Goal: Use online tool/utility: Utilize a website feature to perform a specific function

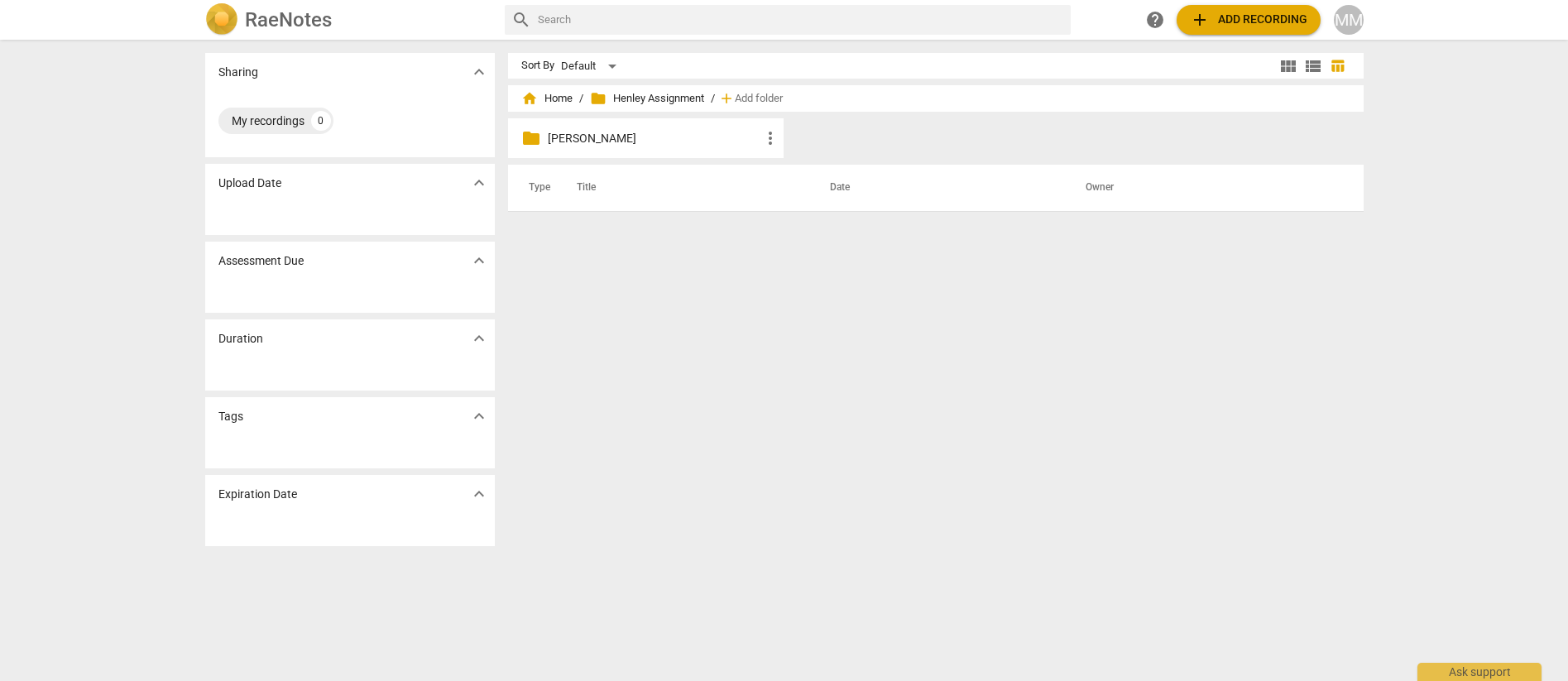
click at [281, 19] on h2 "RaeNotes" at bounding box center [288, 20] width 87 height 23
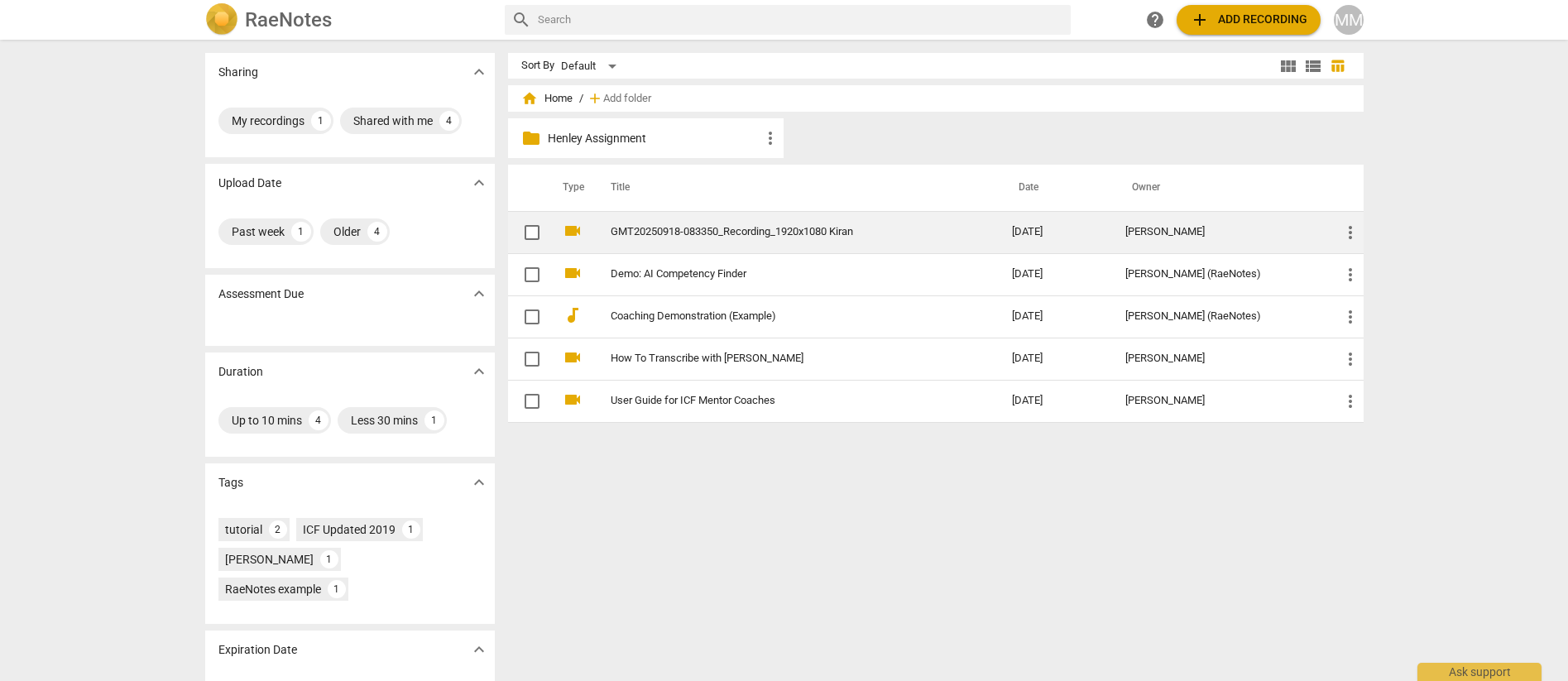
click at [712, 232] on link "GMT20250918-083350_Recording_1920x1080 Kiran" at bounding box center [782, 231] width 342 height 12
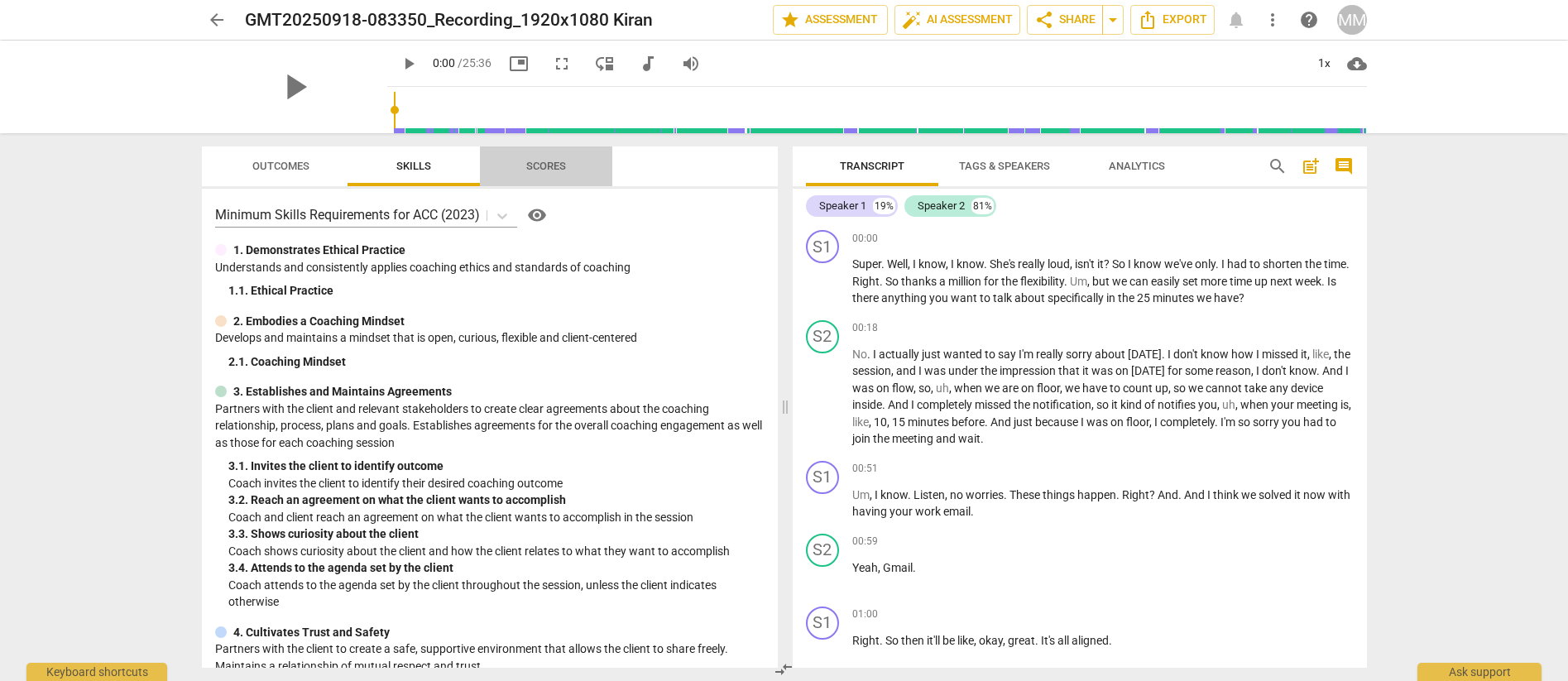
click at [565, 161] on span "Scores" at bounding box center [547, 165] width 40 height 12
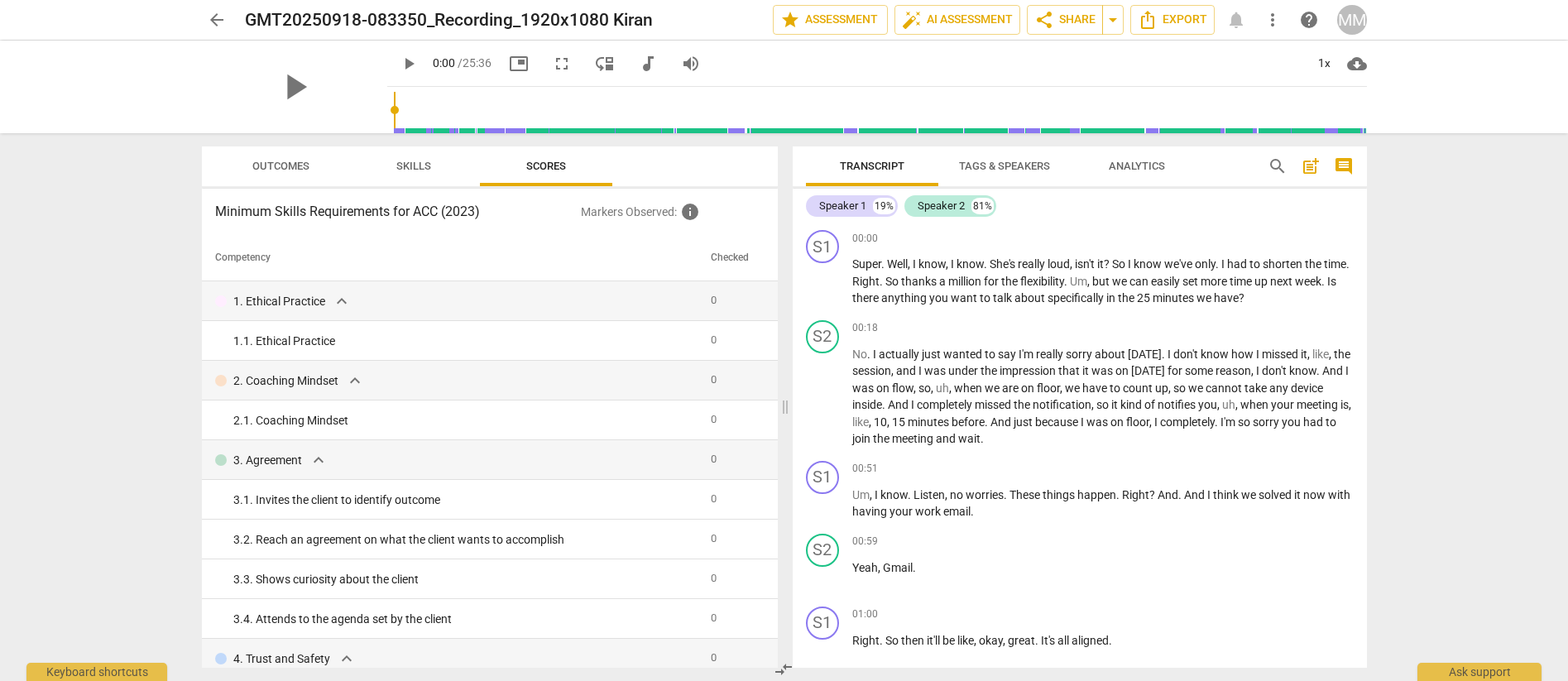
click at [1145, 169] on span "Analytics" at bounding box center [1136, 165] width 56 height 12
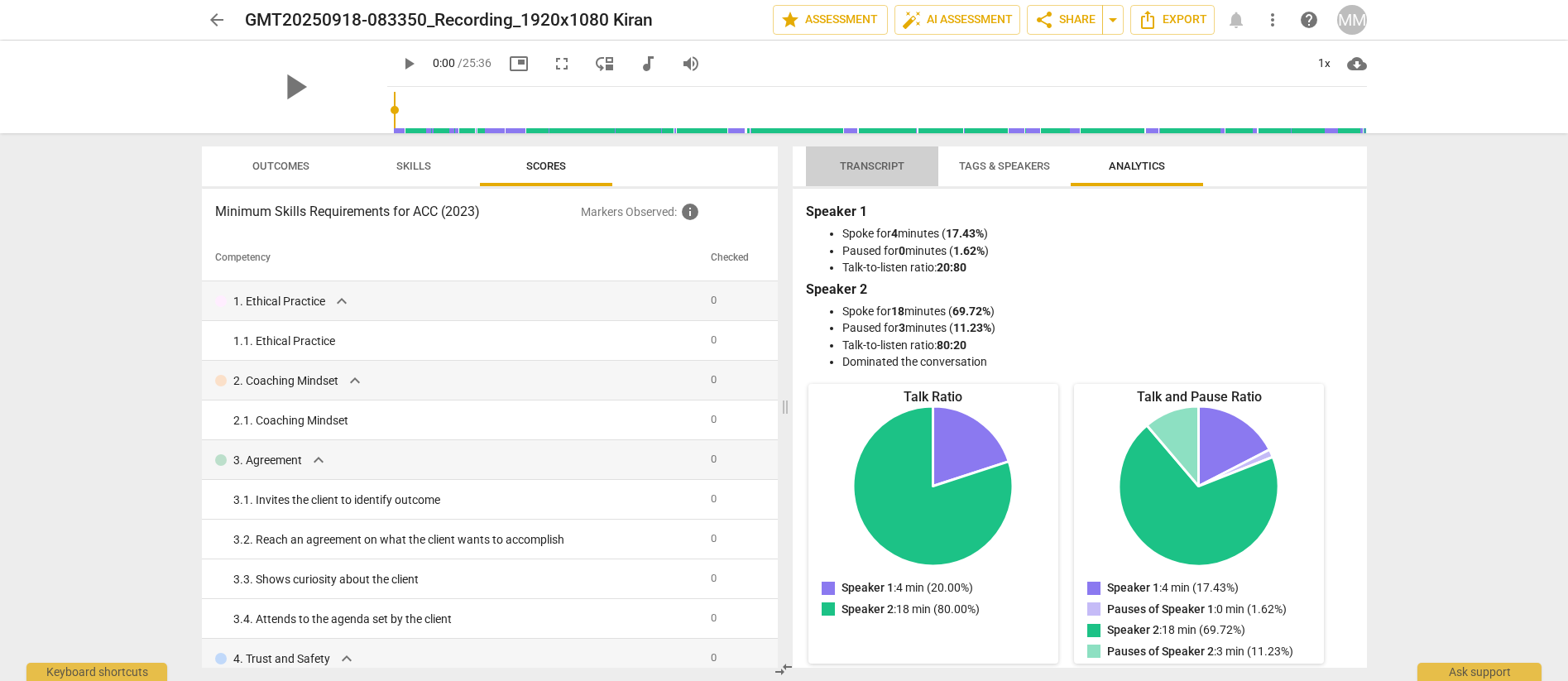
click at [885, 165] on span "Transcript" at bounding box center [872, 165] width 65 height 12
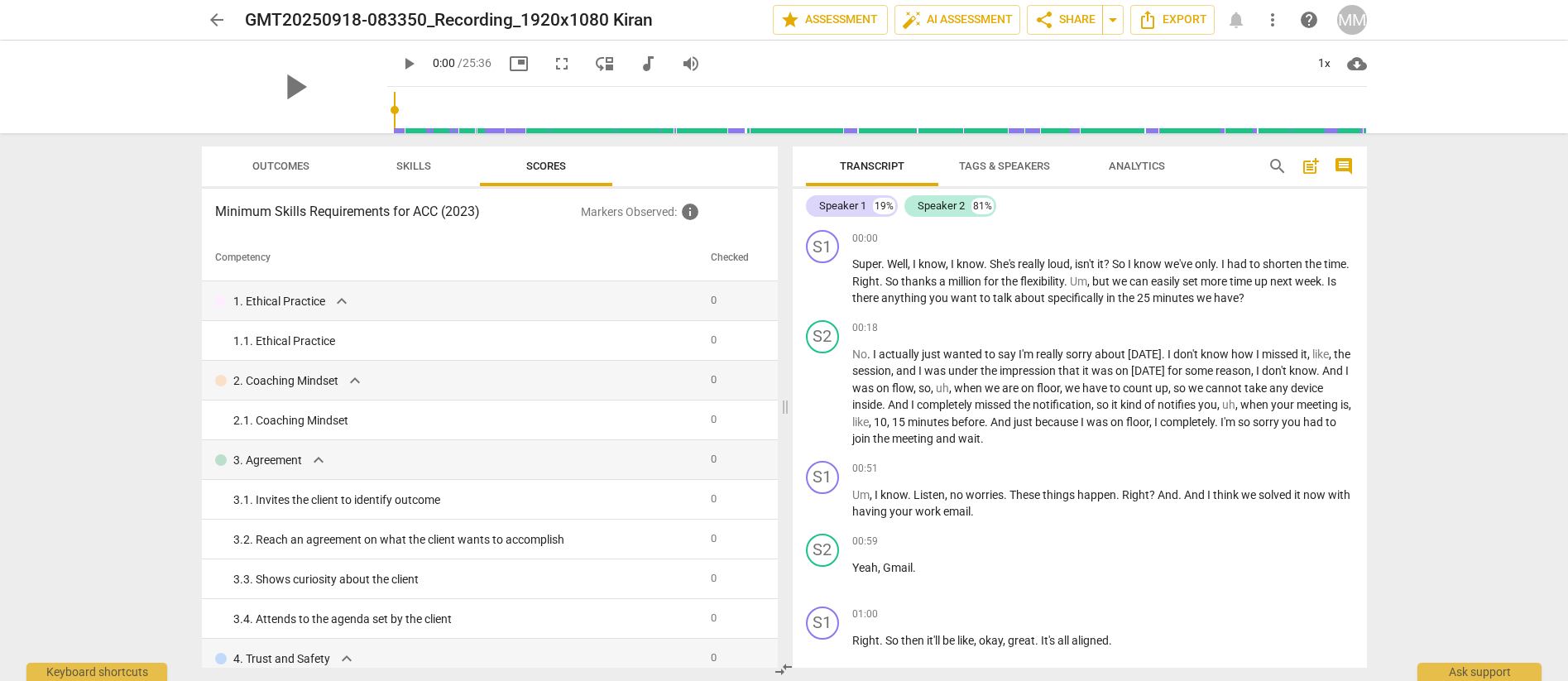
click at [1020, 162] on span "Tags & Speakers" at bounding box center [1003, 165] width 91 height 12
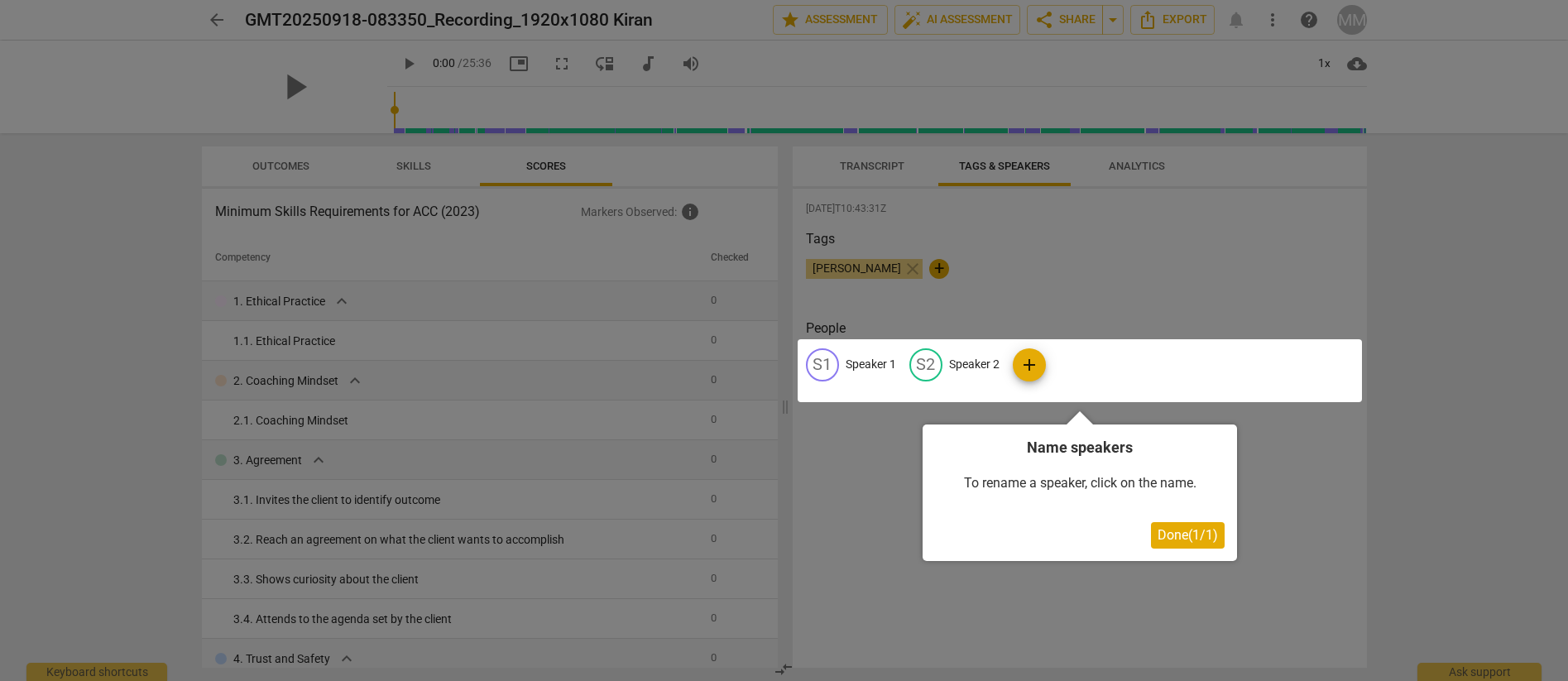
click at [1173, 533] on span "Done ( 1 / 1 )" at bounding box center [1187, 535] width 60 height 15
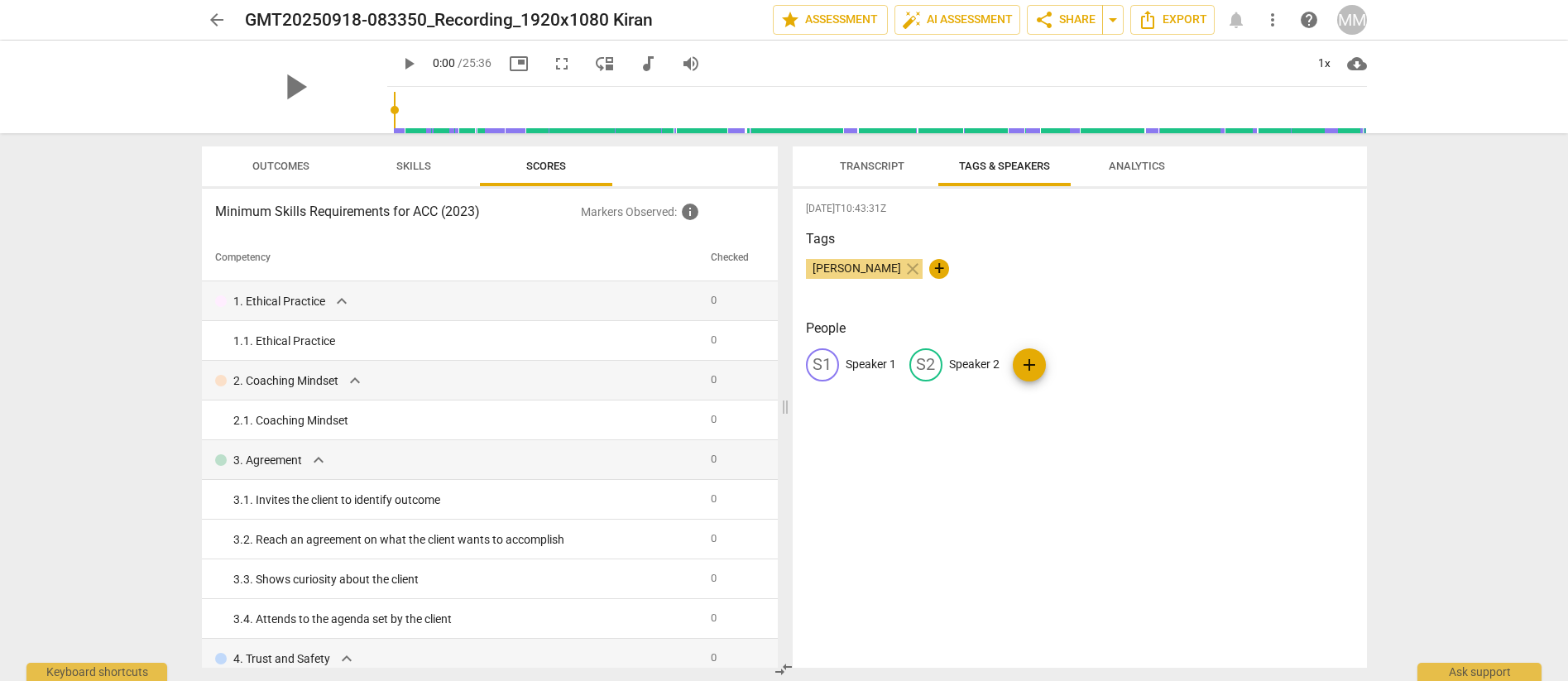
click at [724, 258] on th "Checked" at bounding box center [733, 258] width 58 height 46
click at [336, 304] on span "expand_more" at bounding box center [341, 301] width 20 height 20
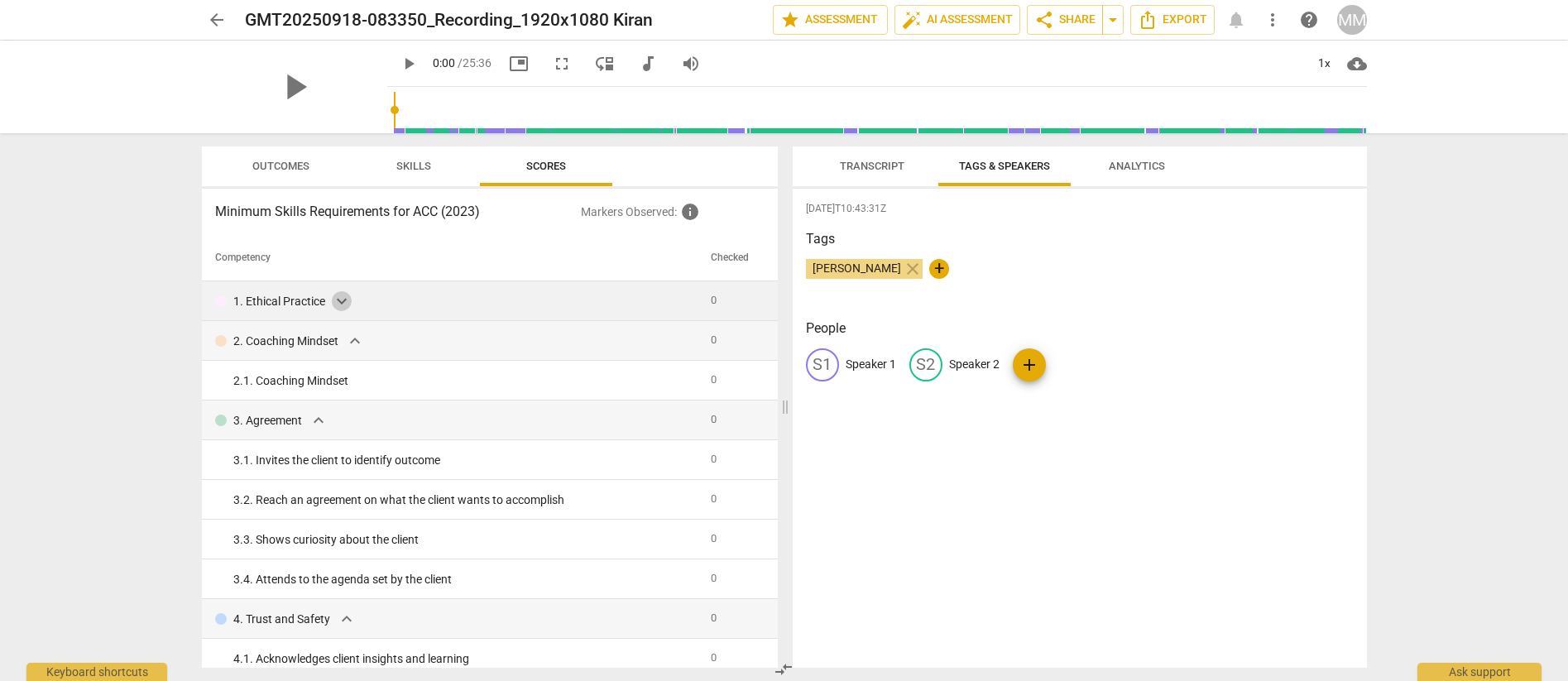
click at [336, 304] on span "expand_more" at bounding box center [341, 301] width 20 height 20
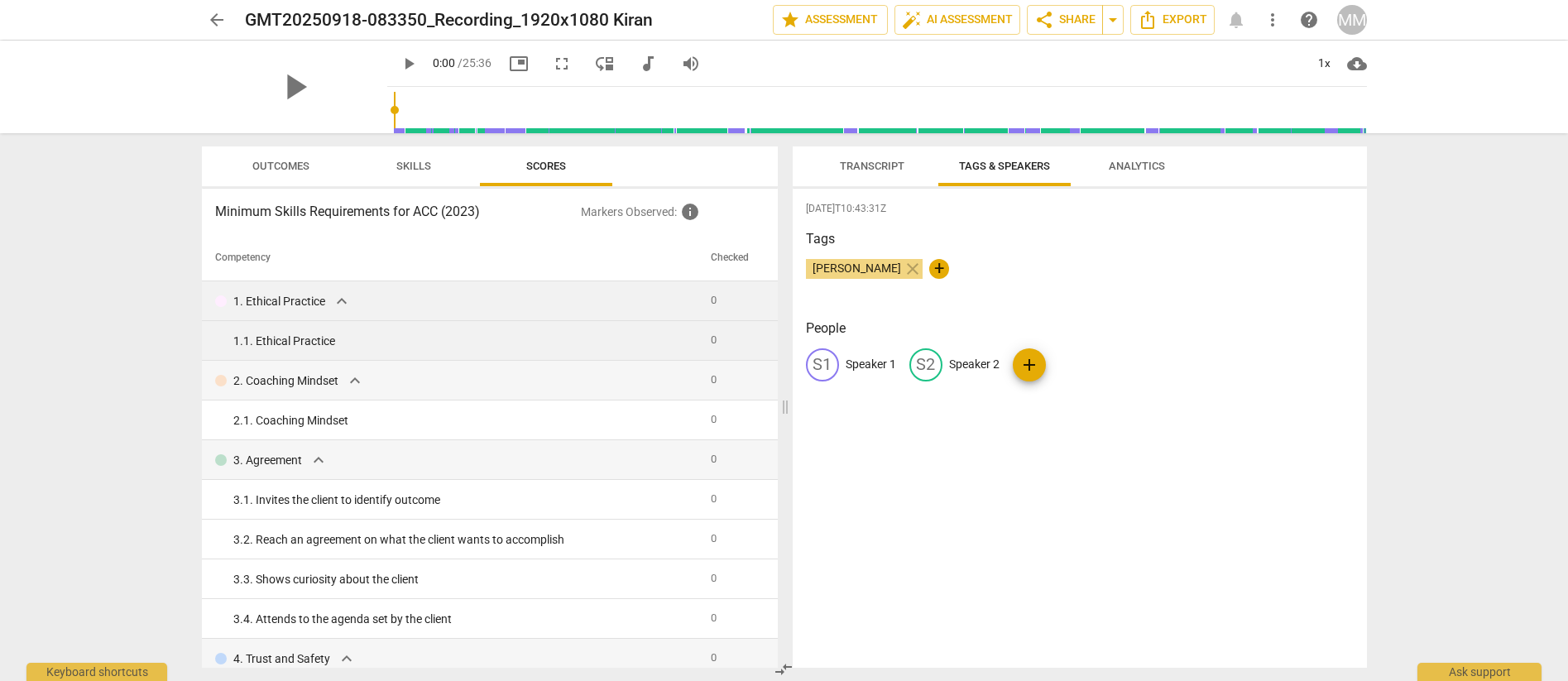
click at [720, 335] on td "0" at bounding box center [733, 341] width 58 height 40
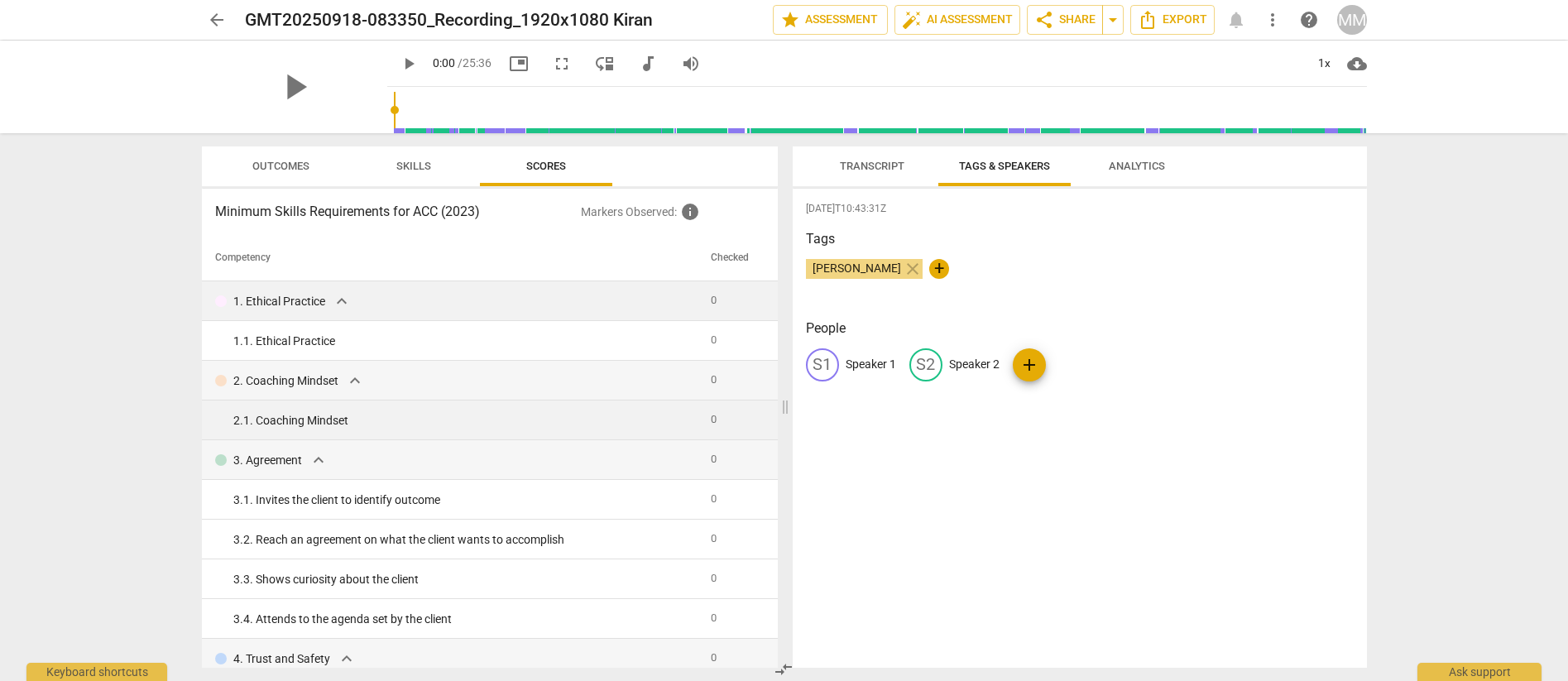
click at [354, 415] on div "2. 1. Coaching Mindset" at bounding box center [465, 420] width 465 height 17
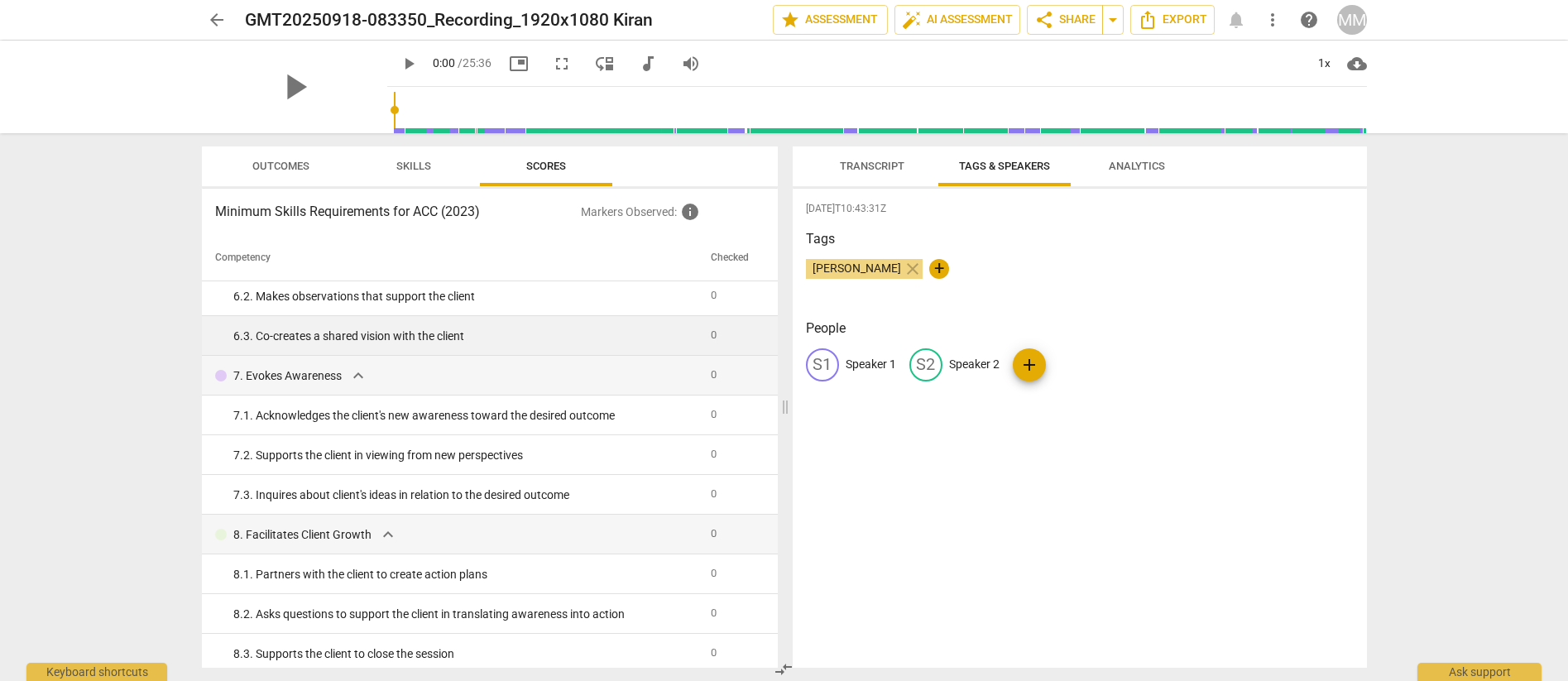
scroll to position [766, 0]
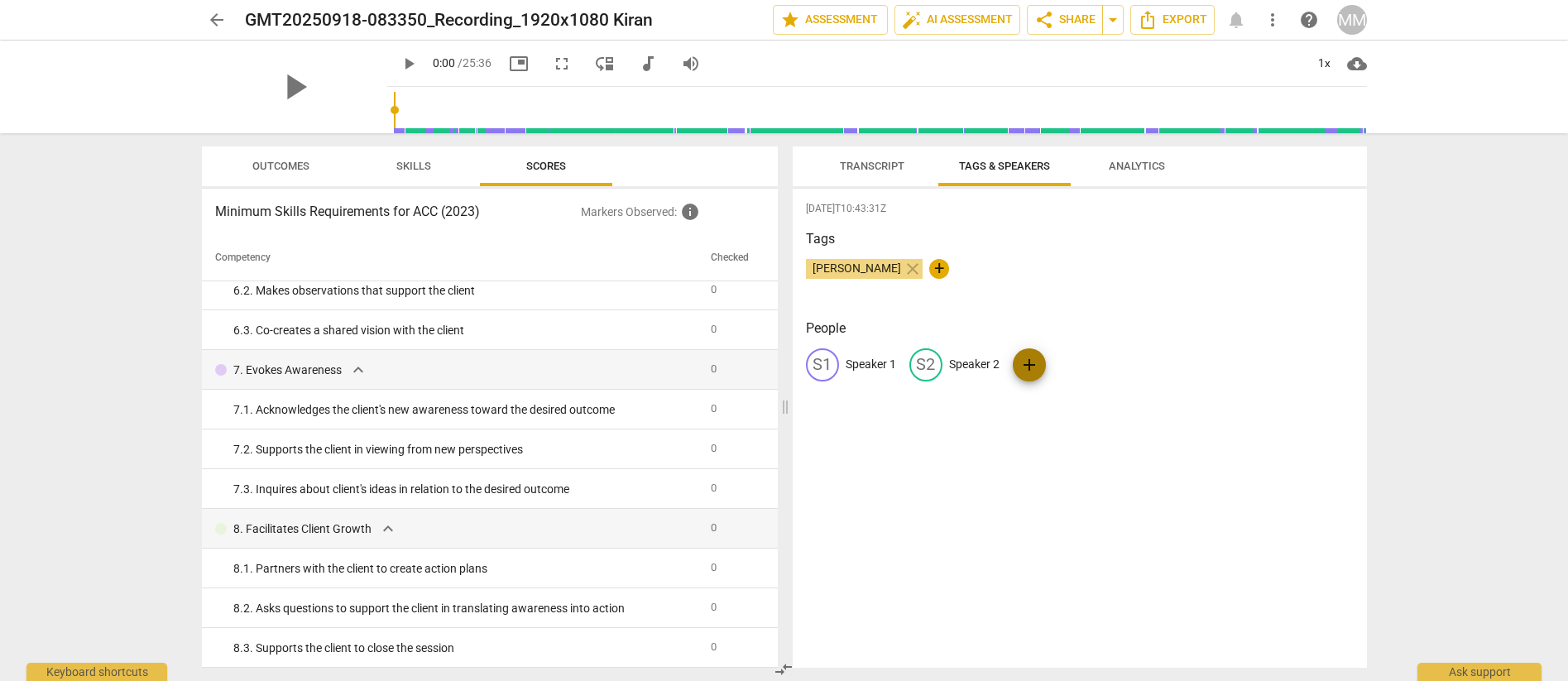
click at [1038, 363] on span "add" at bounding box center [1029, 364] width 20 height 20
click at [1187, 364] on span "delete" at bounding box center [1193, 364] width 17 height 17
click at [860, 365] on p "Speaker 1" at bounding box center [870, 364] width 51 height 17
type input "Coach"
click at [947, 355] on p "Speaker 2" at bounding box center [956, 364] width 51 height 17
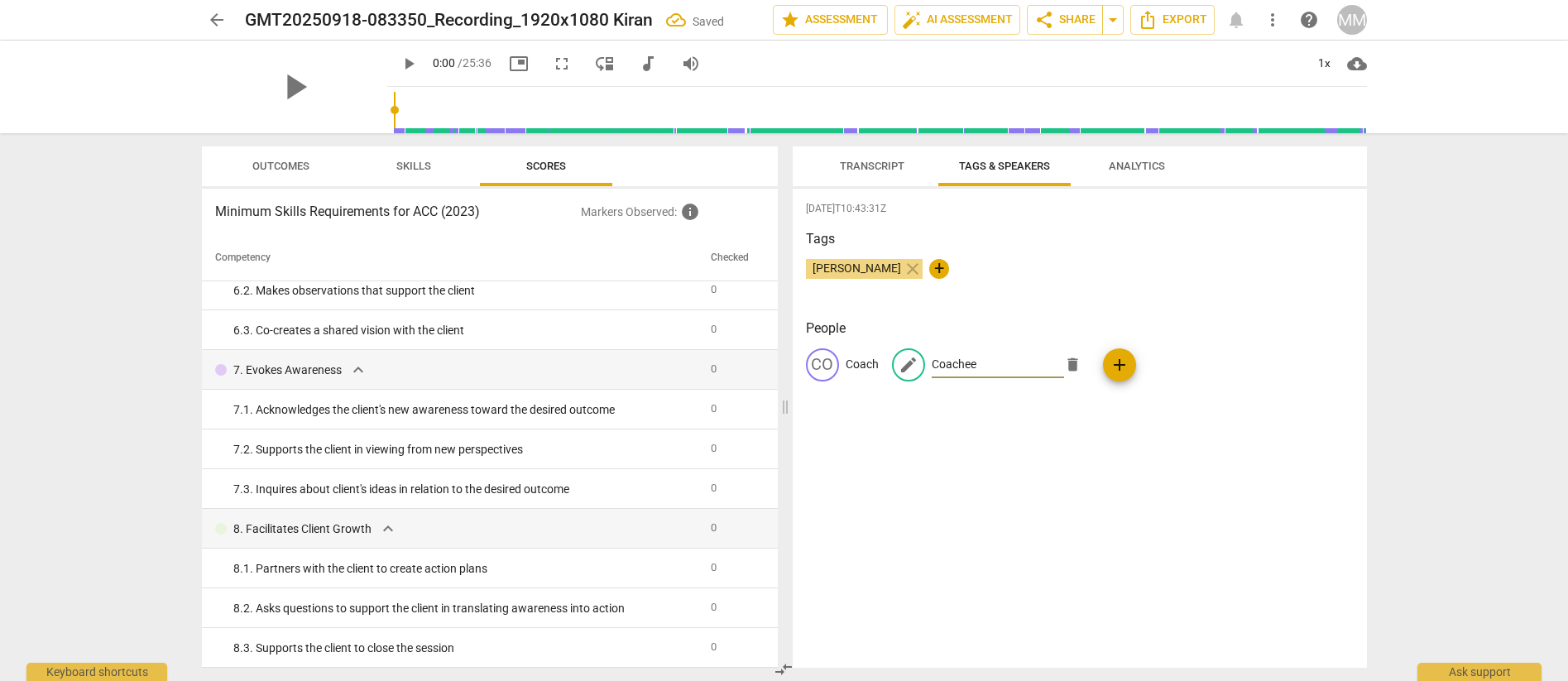
type input "Coachee"
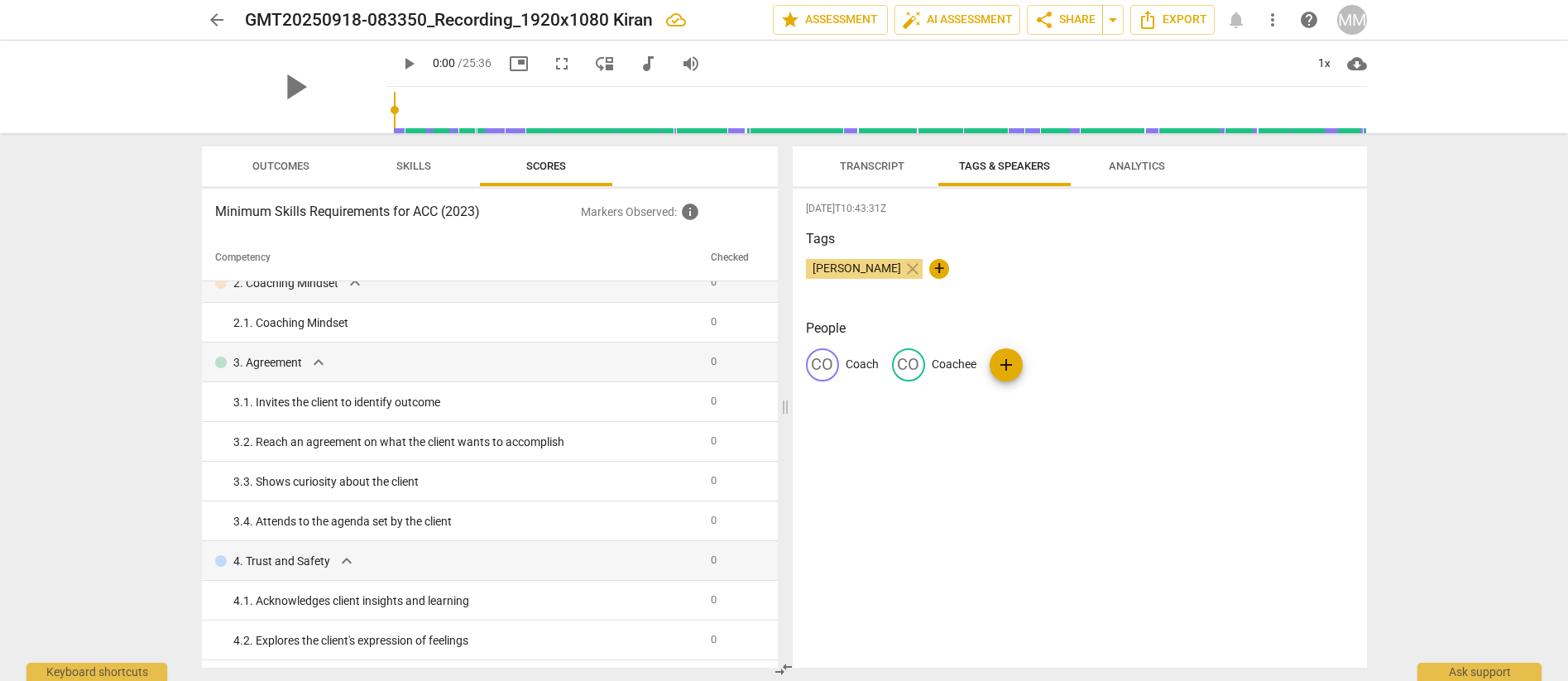
scroll to position [0, 0]
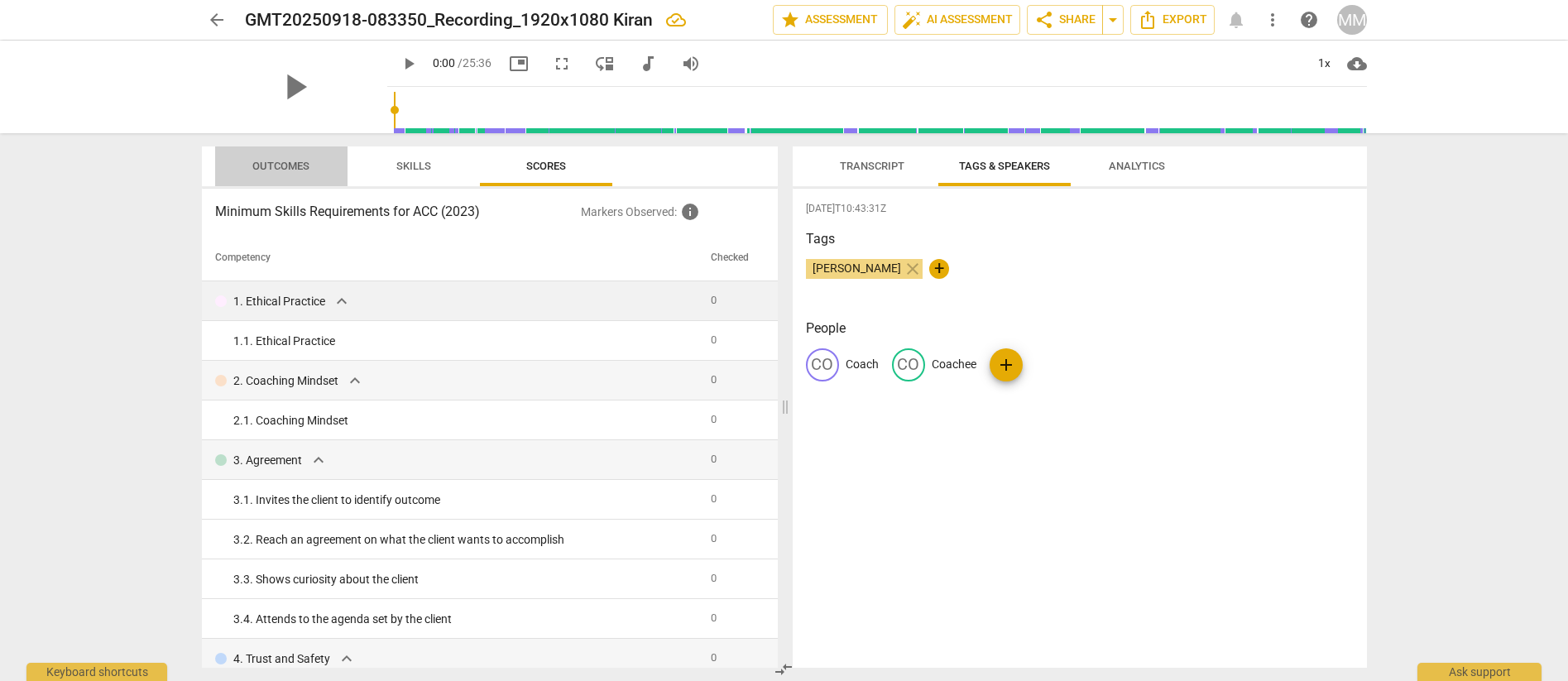
click at [290, 162] on span "Outcomes" at bounding box center [281, 165] width 57 height 12
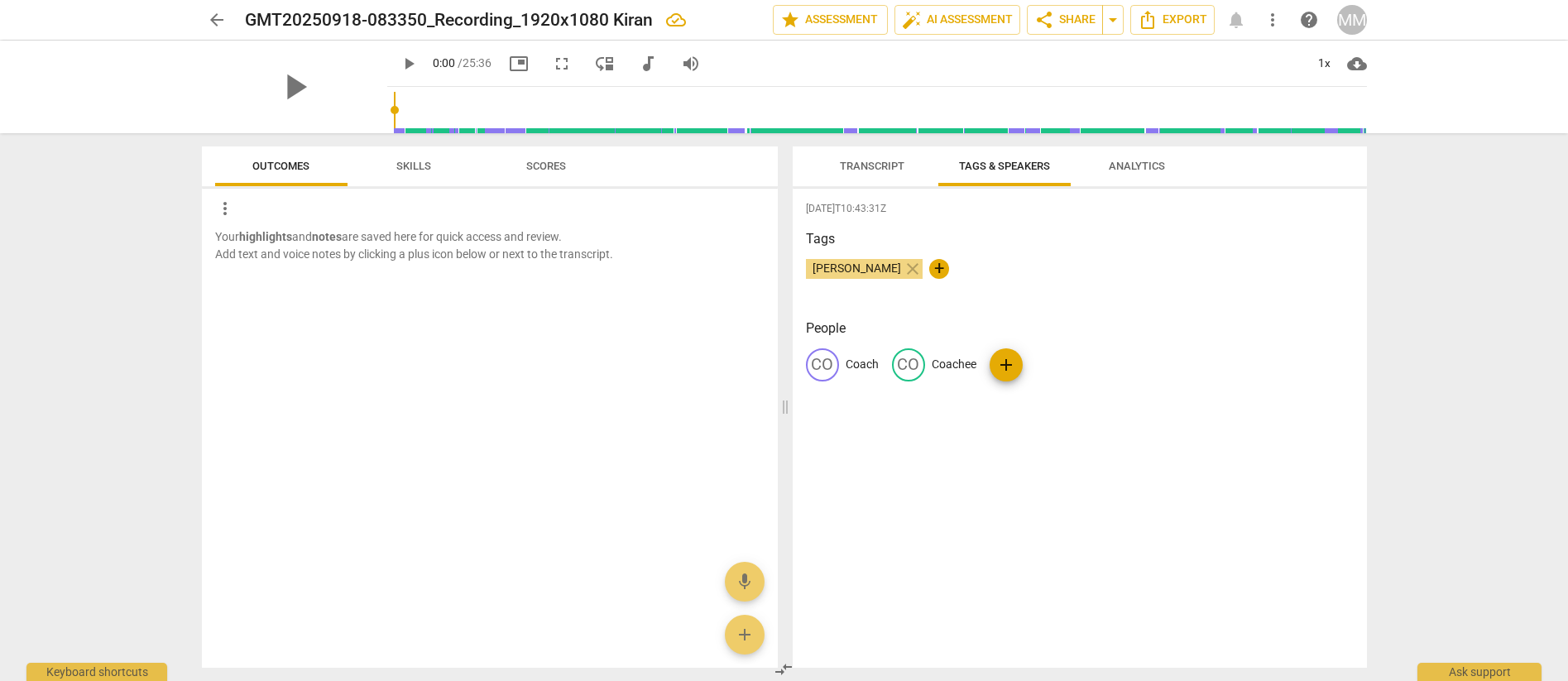
click at [415, 158] on span "Skills" at bounding box center [414, 166] width 75 height 22
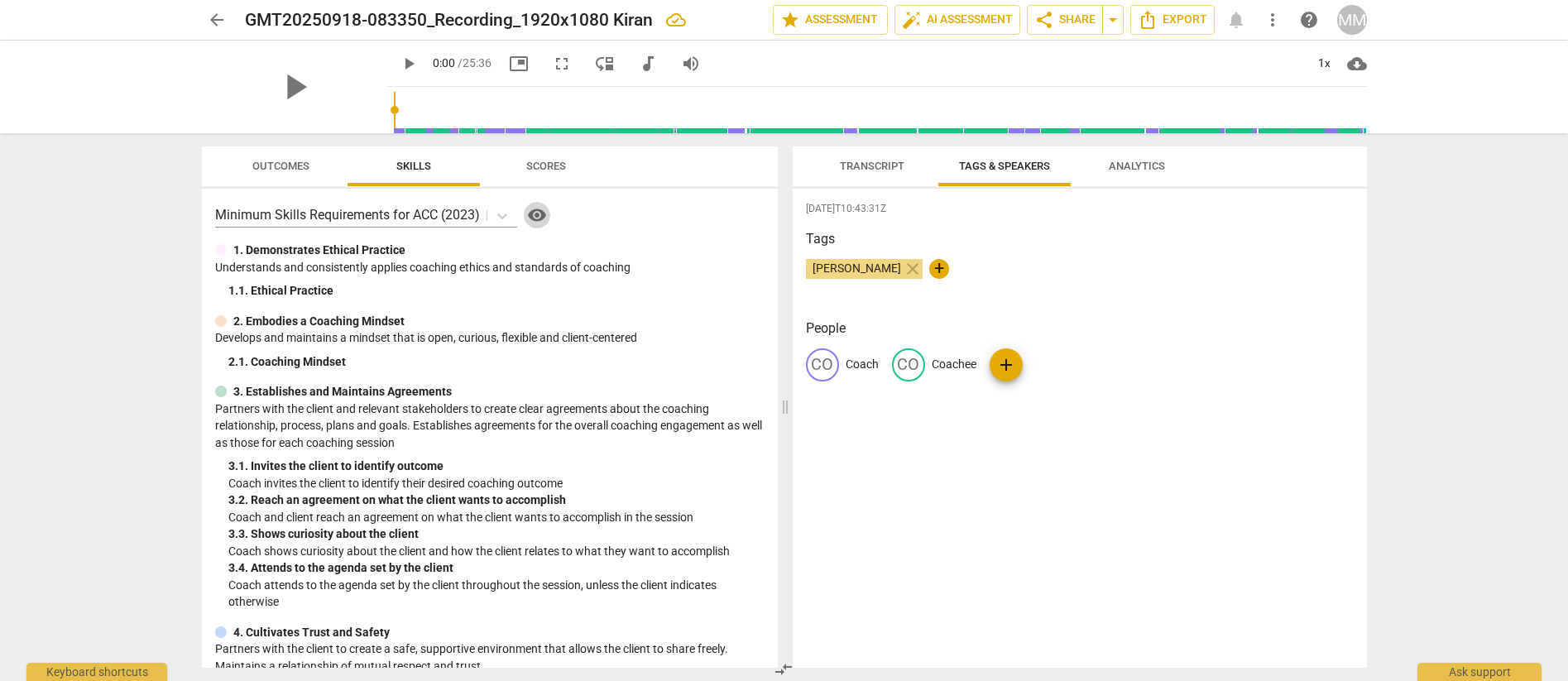
click at [537, 213] on span "visibility" at bounding box center [537, 215] width 20 height 20
click at [540, 156] on span "Scores" at bounding box center [546, 166] width 79 height 22
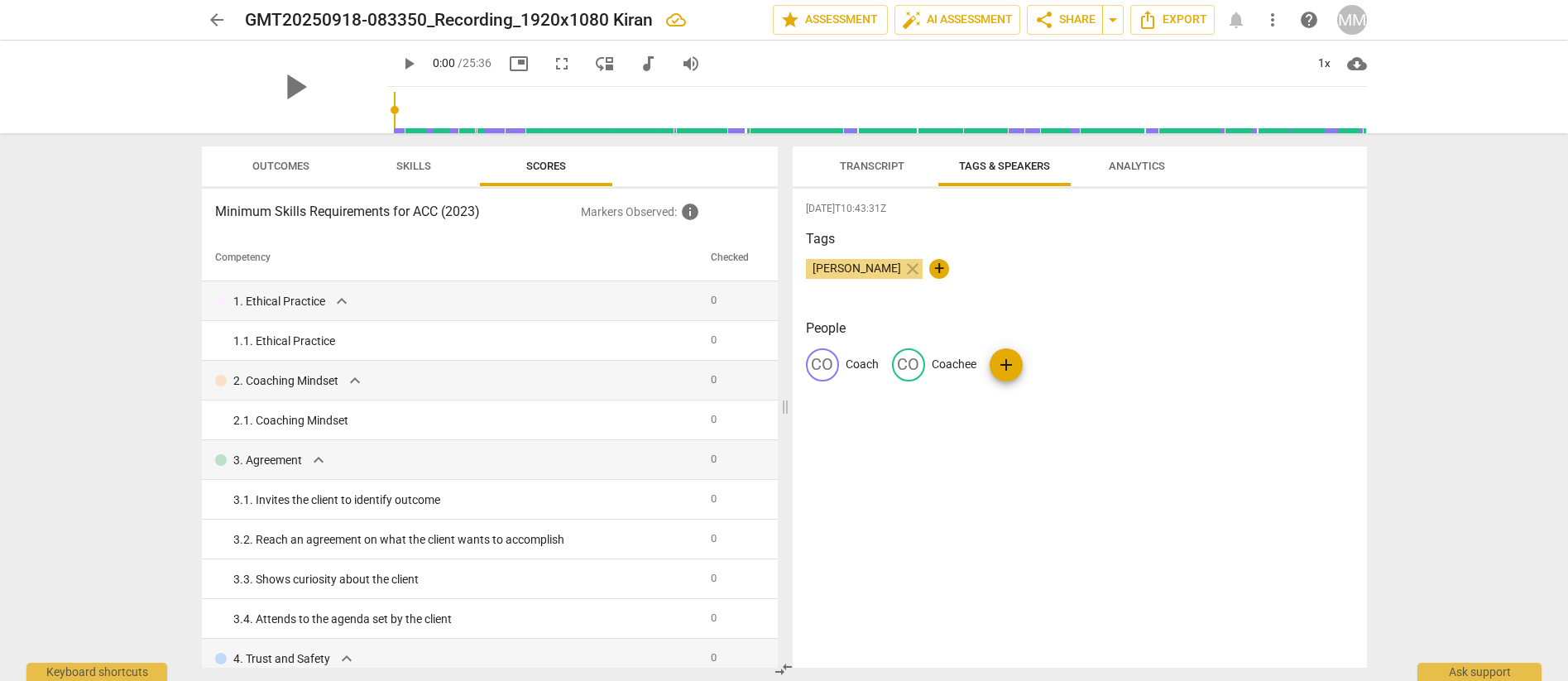
drag, startPoint x: 421, startPoint y: 234, endPoint x: 178, endPoint y: 297, distance: 251.0
click at [178, 297] on div "arrow_back GMT20250918-083350_Recording_1920x1080 Kiran edit star Assessment au…" at bounding box center [784, 340] width 1568 height 681
